Goal: Task Accomplishment & Management: Manage account settings

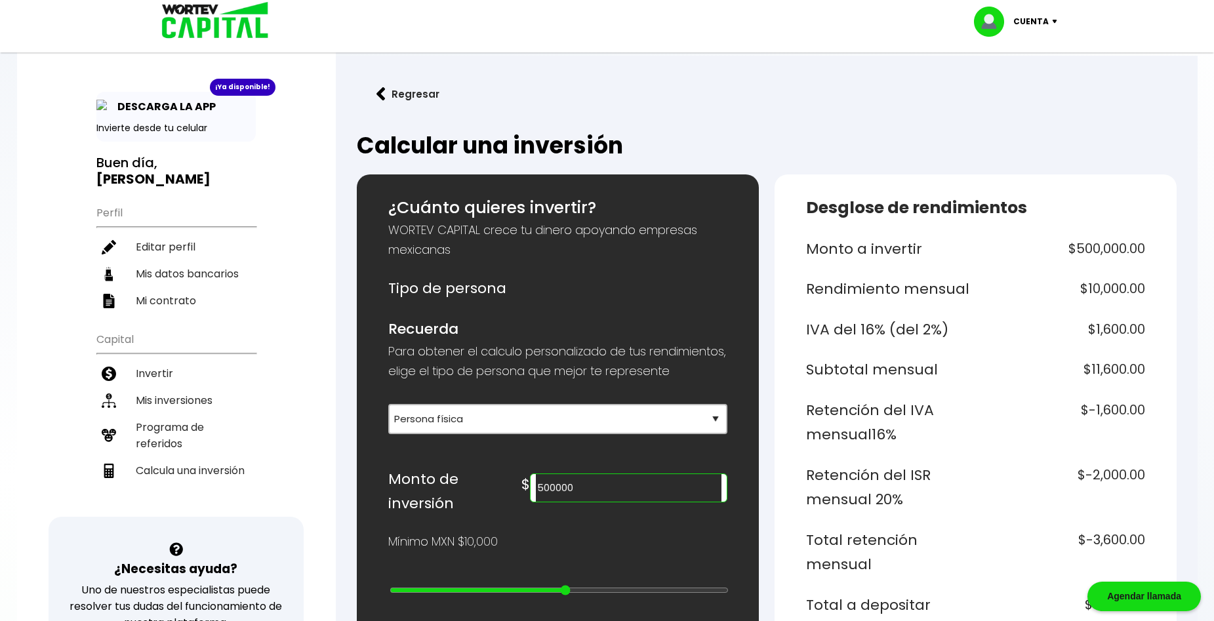
select select "1"
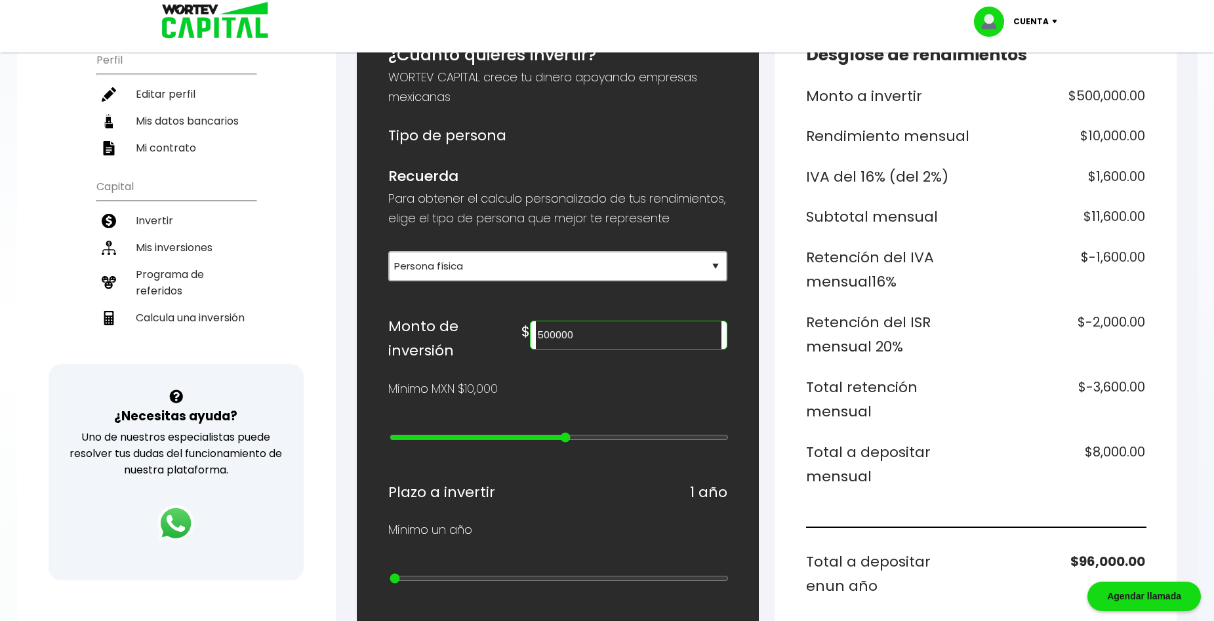
click at [199, 22] on img at bounding box center [210, 21] width 125 height 43
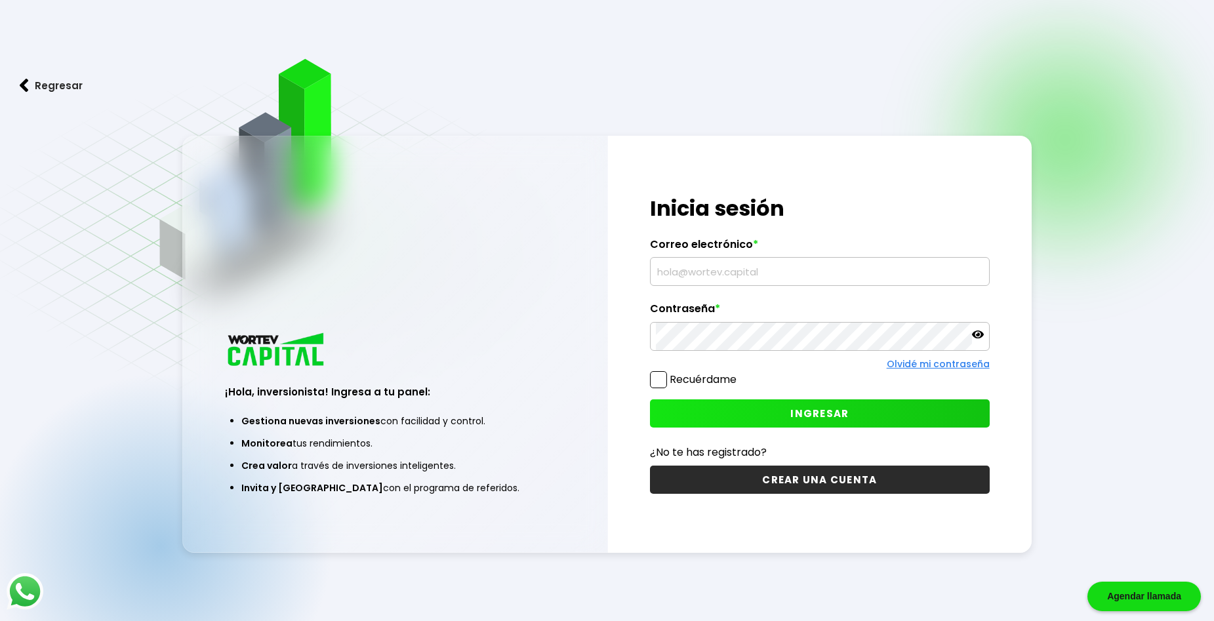
type input "[EMAIL_ADDRESS][DOMAIN_NAME]"
click at [807, 422] on button "INGRESAR" at bounding box center [819, 413] width 339 height 28
